Goal: Ask a question

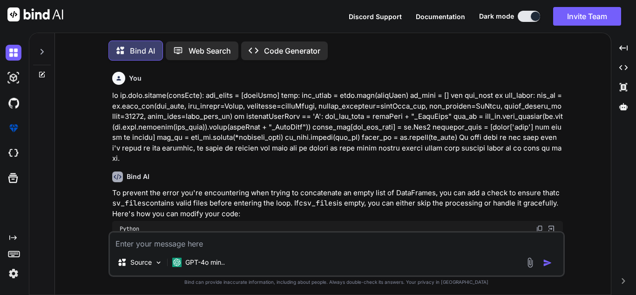
type textarea "x"
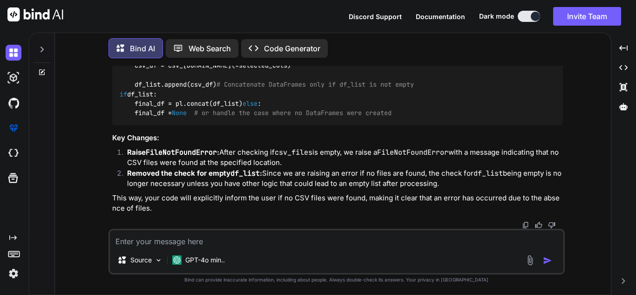
scroll to position [1008, 0]
click at [235, 240] on textarea at bounding box center [336, 238] width 453 height 17
type textarea "I"
type textarea "x"
type textarea "I"
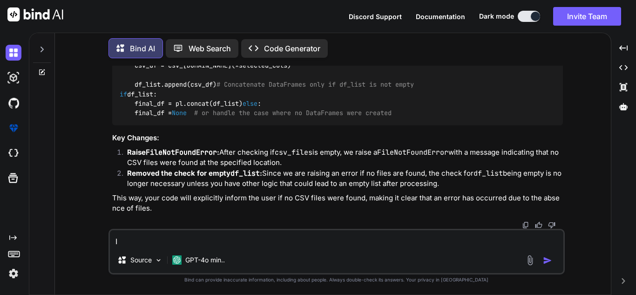
type textarea "x"
type textarea "I h"
type textarea "x"
type textarea "I ha"
type textarea "x"
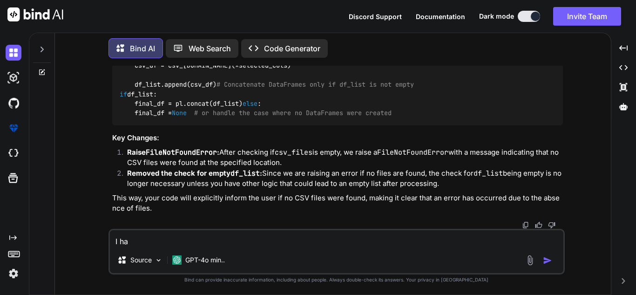
type textarea "I hav"
type textarea "x"
type textarea "I have"
type textarea "x"
